Goal: Check status: Check status

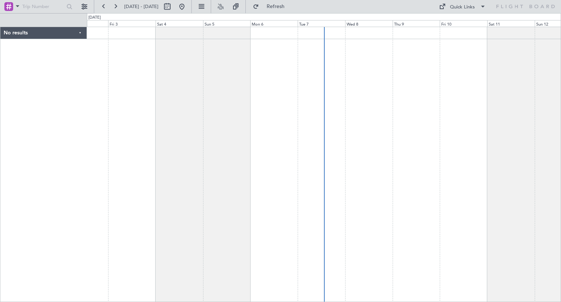
click at [314, 23] on div "Tue 7" at bounding box center [321, 23] width 47 height 7
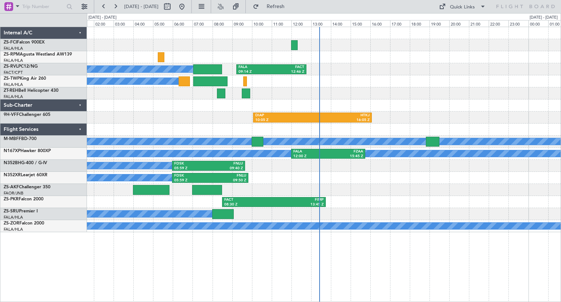
click at [402, 216] on div "A/C Booked" at bounding box center [323, 214] width 473 height 12
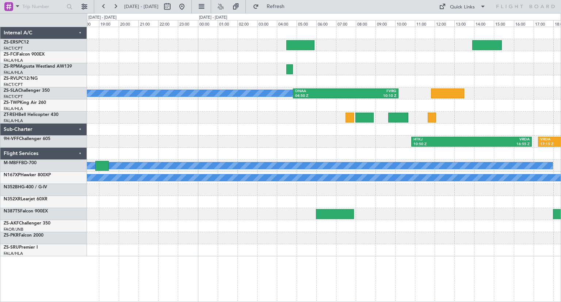
click at [87, 227] on div "FALA 09:14 Z FACT 12:46 Z A/C Booked DNAA 04:50 Z FVRG 10:10 Z HTKJ 10:50 Z VRD…" at bounding box center [280, 157] width 561 height 288
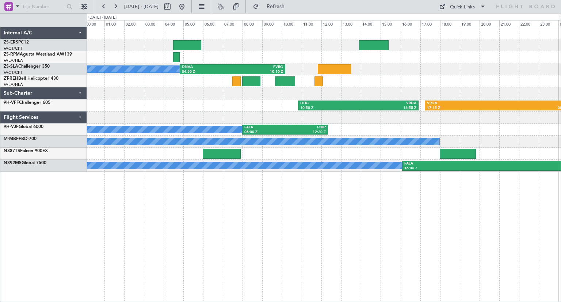
click at [300, 254] on div "A/C Booked DNAA 04:50 Z FVRG 10:10 Z HTKJ 10:50 Z VRDA 16:55 Z VRDA 17:15 Z FAO…" at bounding box center [324, 164] width 474 height 275
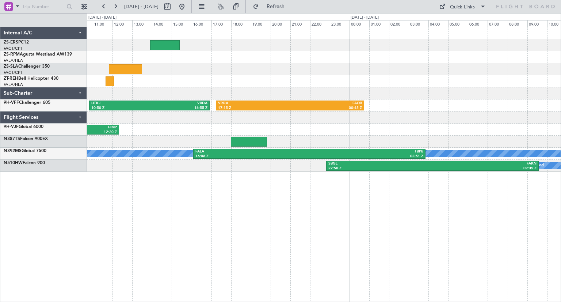
click at [103, 239] on div "DNAA 04:50 Z FVRG 10:10 Z A/C Booked HTKJ 10:50 Z VRDA 16:55 Z VRDA 17:15 Z FAO…" at bounding box center [324, 164] width 474 height 275
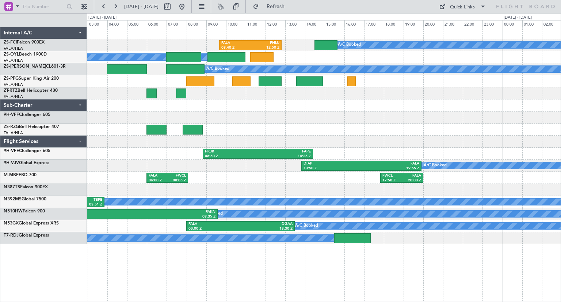
click at [249, 268] on div "A/C Booked FALA 09:40 Z FNLU 12:50 Z A/C Booked A/C Booked A/C Booked A/C Booke…" at bounding box center [324, 164] width 474 height 275
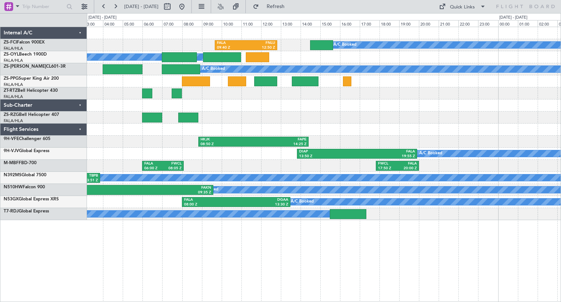
click at [432, 269] on div "A/C Booked FALA 09:40 Z FNLU 12:50 Z A/C Booked A/C Booked A/C Booked A/C Booke…" at bounding box center [324, 164] width 474 height 275
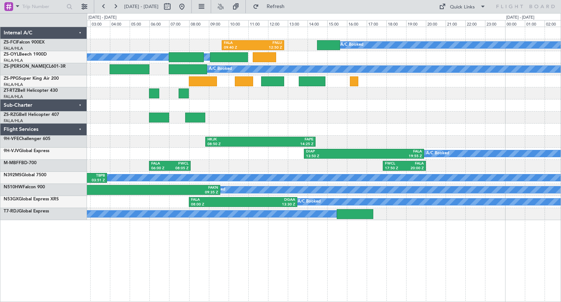
click at [446, 233] on div "A/C Booked FALA 09:40 Z FNLU 12:50 Z A/C Booked A/C Booked A/C Booked A/C Booke…" at bounding box center [324, 164] width 474 height 275
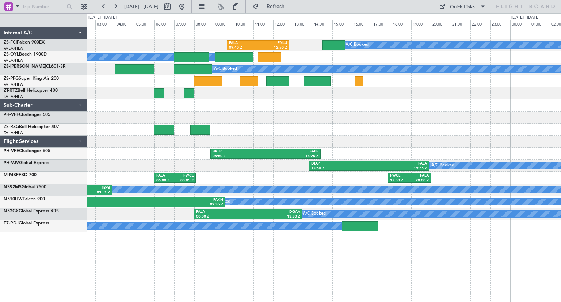
click at [288, 301] on html "[DATE] - [DATE] Refresh Quick Links A/C Booked FALA 09:40 Z FNLU 12:50 Z A/C Bo…" at bounding box center [280, 151] width 561 height 302
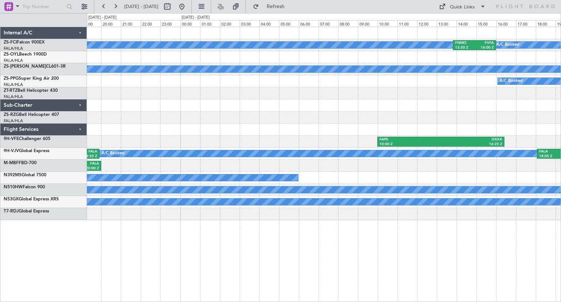
click at [168, 300] on div "A/C Booked FNMO 13:50 Z FVFA 16:00 Z A/C Booked A/C Booked A/C Booked FAPE 10:0…" at bounding box center [324, 164] width 474 height 275
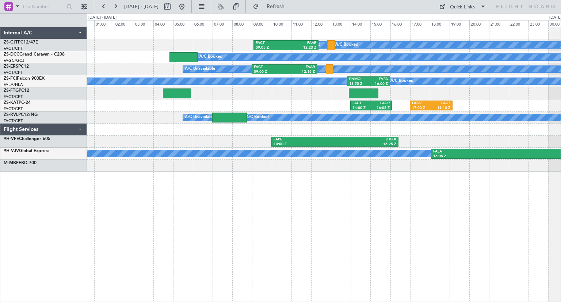
click at [319, 279] on div "A/C Booked A/C Booked A/C Booked A/C Booked FACT 09:05 Z FAAR 12:23 Z A/C Booke…" at bounding box center [324, 164] width 474 height 275
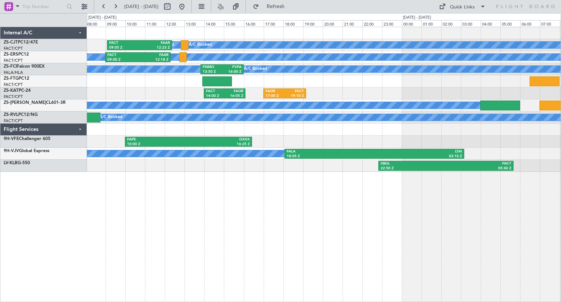
click at [265, 266] on div "A/C Booked A/C Booked A/C Booked A/C Booked FACT 09:05 Z FAAR 12:23 Z A/C Booke…" at bounding box center [324, 164] width 474 height 275
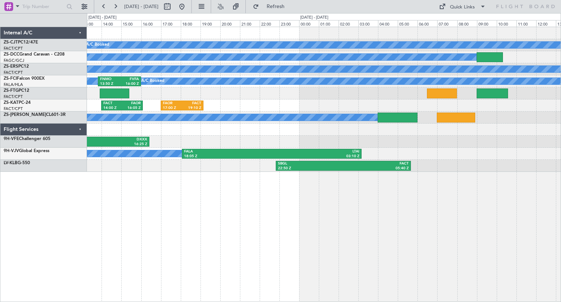
click at [153, 220] on div "A/C Booked A/C Booked A/C Booked A/C Booked FACT 09:05 Z FAAR 12:23 Z A/C Booke…" at bounding box center [324, 164] width 474 height 275
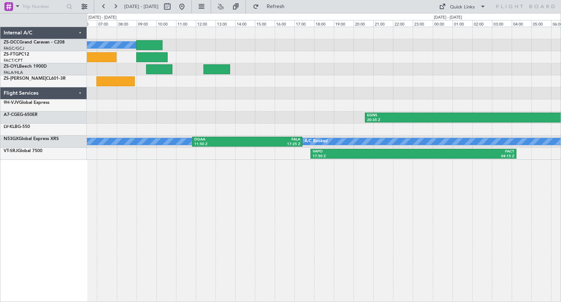
click at [150, 235] on div "A/C Booked A/C Booked FALA 18:05 Z LTAI 03:10 Z EGNS 20:35 Z FACT 07:55 Z SBGL …" at bounding box center [324, 164] width 474 height 275
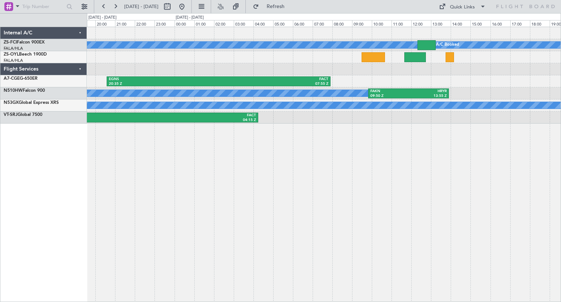
click at [373, 243] on div "A/C Booked A/C Booked EGNS 20:35 Z FACT 07:55 Z A/C Booked FAKN 09:50 Z HRYR 13…" at bounding box center [324, 164] width 474 height 275
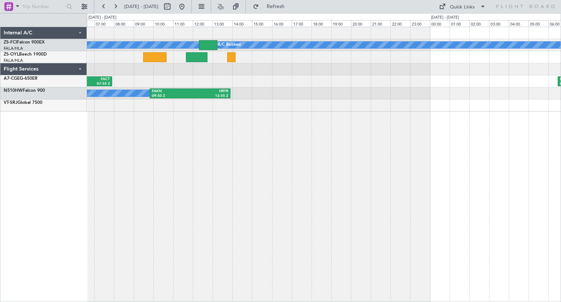
click at [266, 250] on div "A/C Booked A/C Booked EGNS 20:35 Z FACT 07:55 Z FACT 06:30 Z LTFM 16:00 Z A/C B…" at bounding box center [324, 164] width 474 height 275
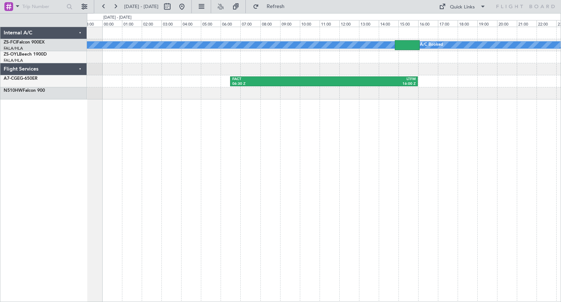
click at [132, 237] on div "A/C Booked A/C Booked FACT 06:30 Z LTFM 16:00 Z" at bounding box center [324, 164] width 474 height 275
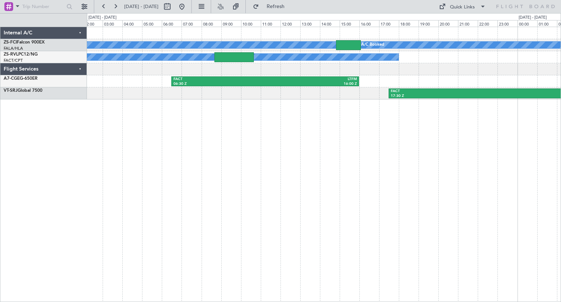
click at [391, 231] on div "A/C Booked A/C Booked A/C Unavailable A/C Booked FACT 06:30 Z LTFM 16:00 Z FACT…" at bounding box center [324, 164] width 474 height 275
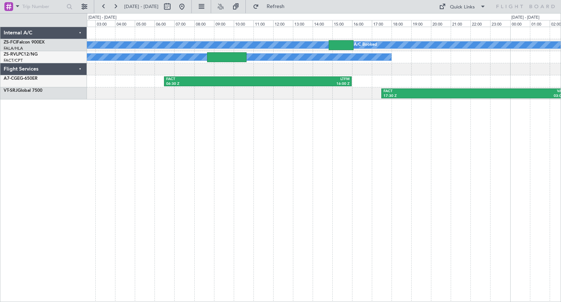
click at [405, 238] on div "A/C Booked A/C Booked A/C Unavailable A/C Booked FACT 06:30 Z LTFM 16:00 Z FACT…" at bounding box center [324, 164] width 474 height 275
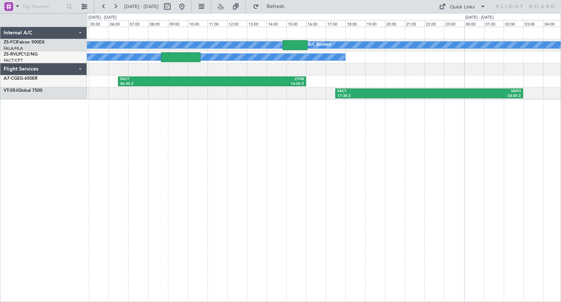
click at [156, 157] on div "A/C Booked A/C Booked A/C Unavailable A/C Booked FACT 06:30 Z LTFM 16:00 Z FACT…" at bounding box center [324, 164] width 474 height 275
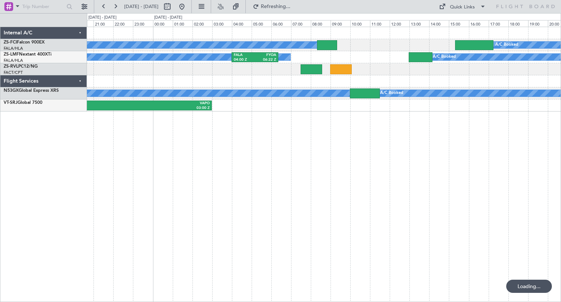
click at [327, 143] on div "A/C Booked A/C Booked A/C Booked A/C Booked A/C Booked A/C Booked A/C Booked A/…" at bounding box center [324, 164] width 474 height 275
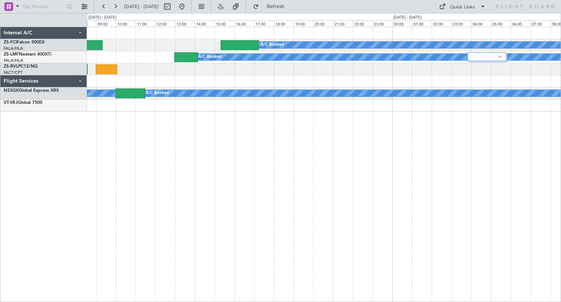
click at [272, 165] on div "A/C Booked A/C Booked A/C Booked A/C Booked A/C Booked FALA 04:00 Z FYOA 06:22 …" at bounding box center [324, 164] width 474 height 275
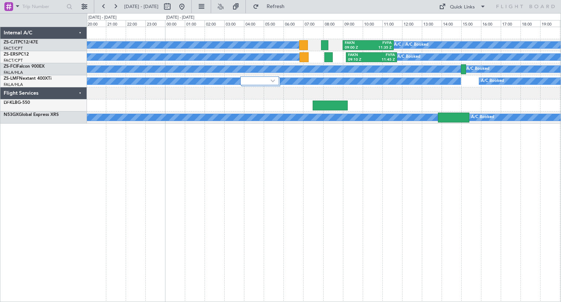
click at [301, 172] on div "A/C Booked A/C Booked A/C Booked A/C Booked FAKN 09:00 Z FVFA 11:35 Z A/C Booke…" at bounding box center [324, 164] width 474 height 275
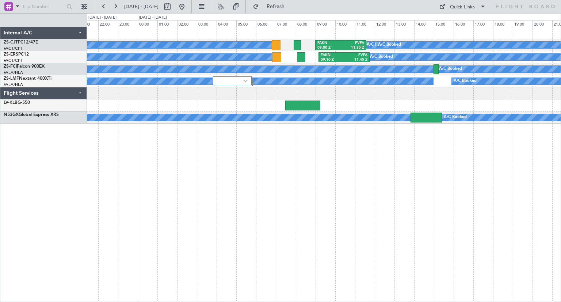
click at [419, 184] on div "A/C Booked A/C Booked A/C Booked A/C Booked FAKN 09:00 Z FVFA 11:35 Z A/C Booke…" at bounding box center [324, 164] width 474 height 275
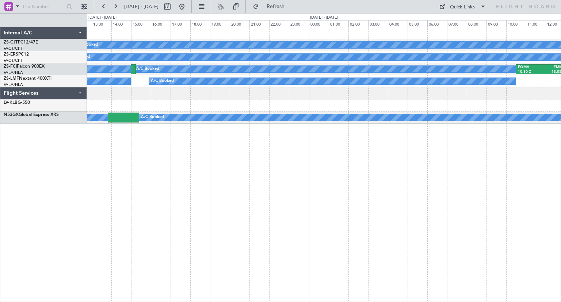
click at [181, 193] on div "A/C Booked A/C Booked A/C Booked A/C Booked FAKN 09:00 Z FVFA 11:35 Z A/C Booke…" at bounding box center [324, 164] width 474 height 275
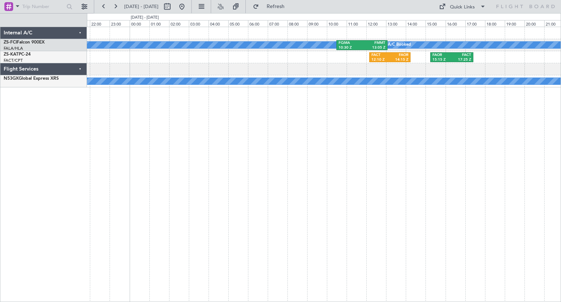
click at [285, 211] on div "A/C Booked FQMA 10:30 Z FMMT 13:05 Z A/C Booked FACT 12:10 Z FAOR 14:15 Z FAOR …" at bounding box center [324, 164] width 474 height 275
